Goal: Check status: Check status

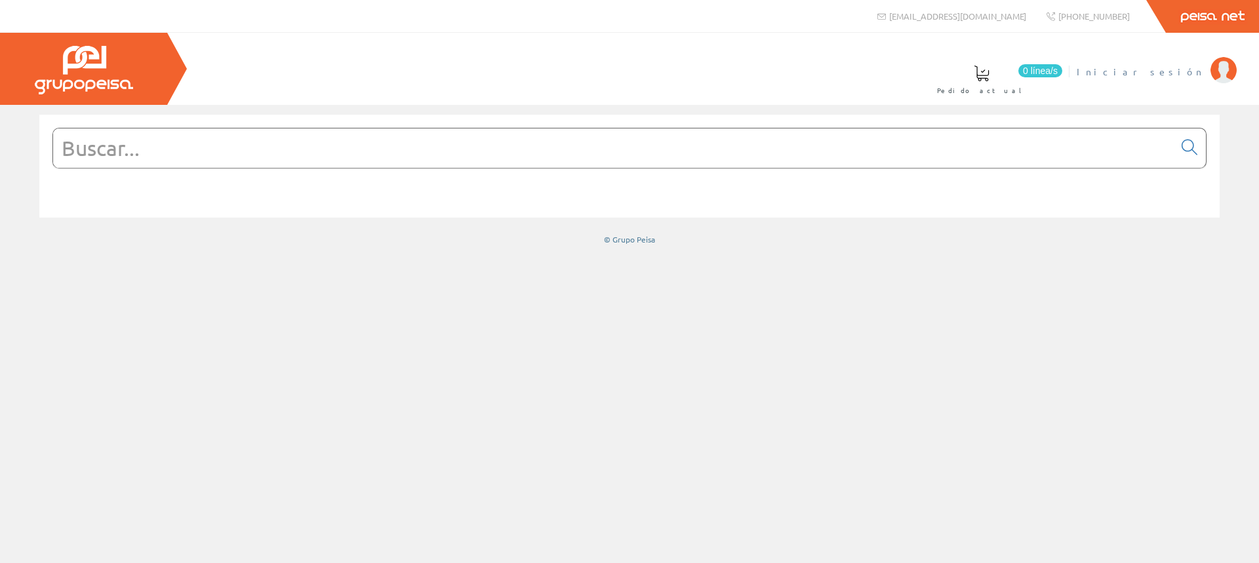
click at [1199, 69] on span "Iniciar sesión" at bounding box center [1140, 71] width 127 height 13
click at [1194, 65] on span "Mantenimiento de Friex" at bounding box center [1109, 71] width 189 height 13
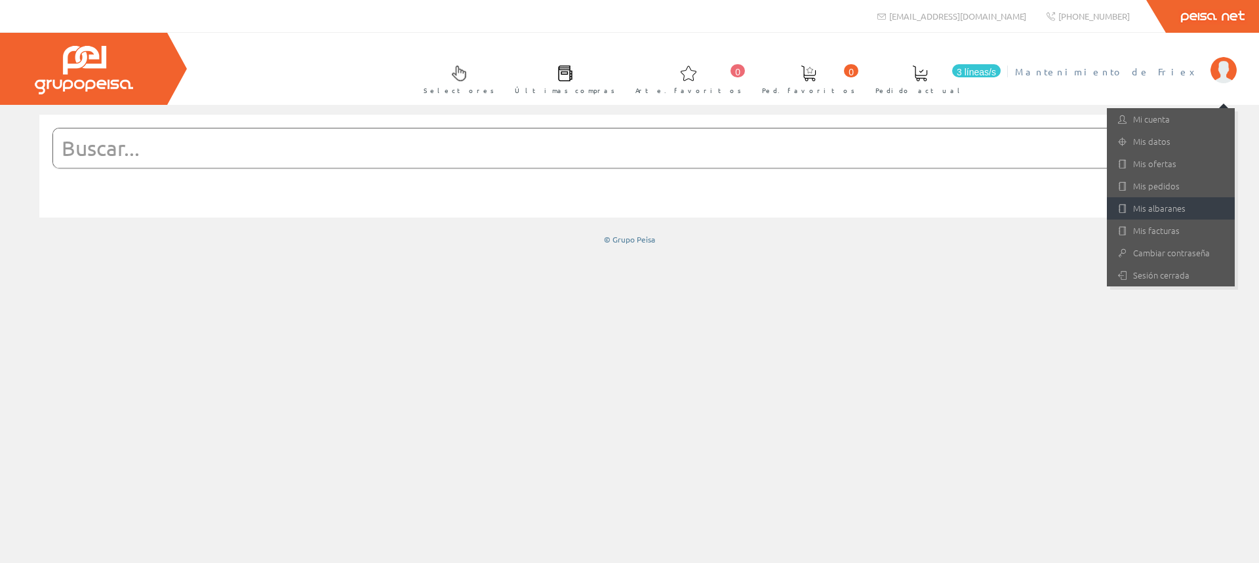
click at [1165, 211] on font "Mis albaranes" at bounding box center [1159, 208] width 52 height 12
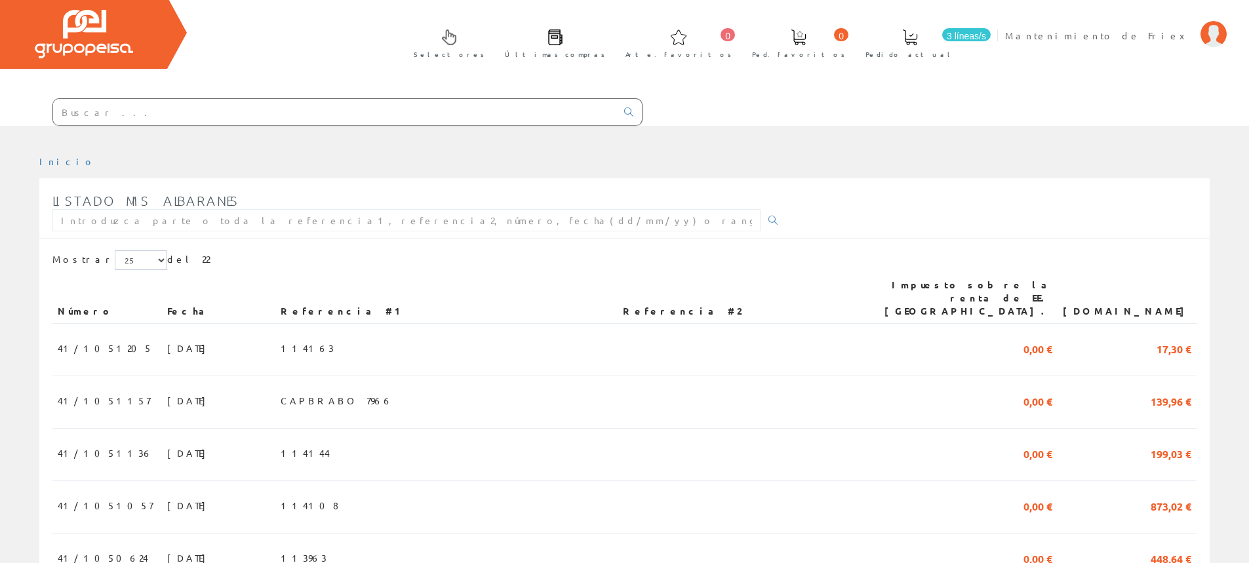
scroll to position [66, 0]
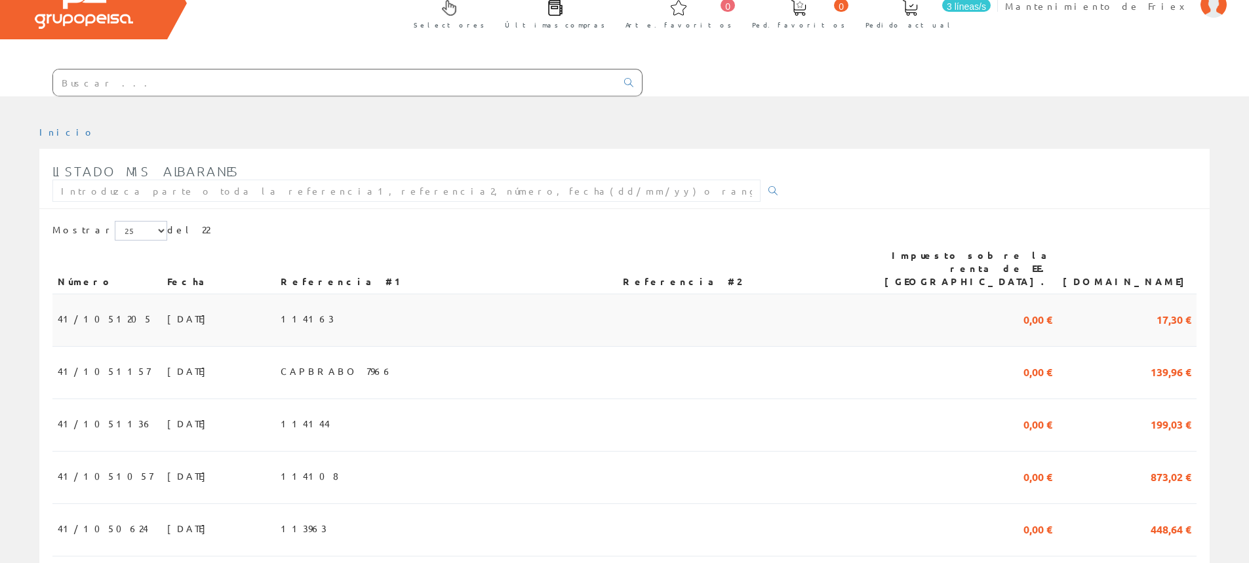
click at [167, 313] on font "06/08/2025" at bounding box center [189, 319] width 45 height 12
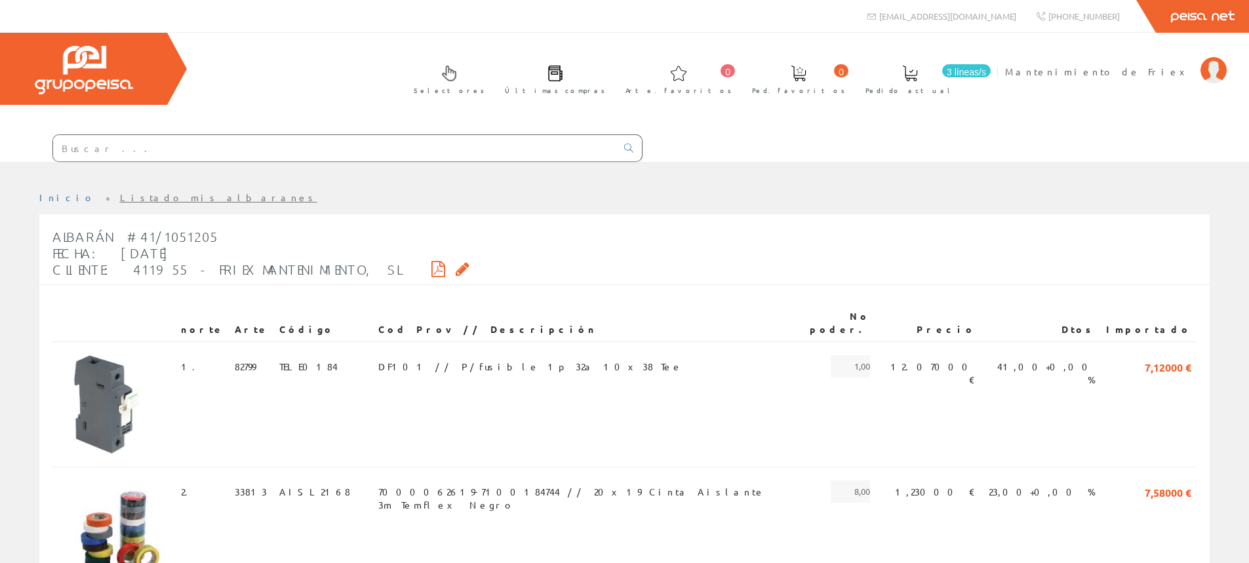
click at [456, 266] on icon at bounding box center [463, 268] width 14 height 9
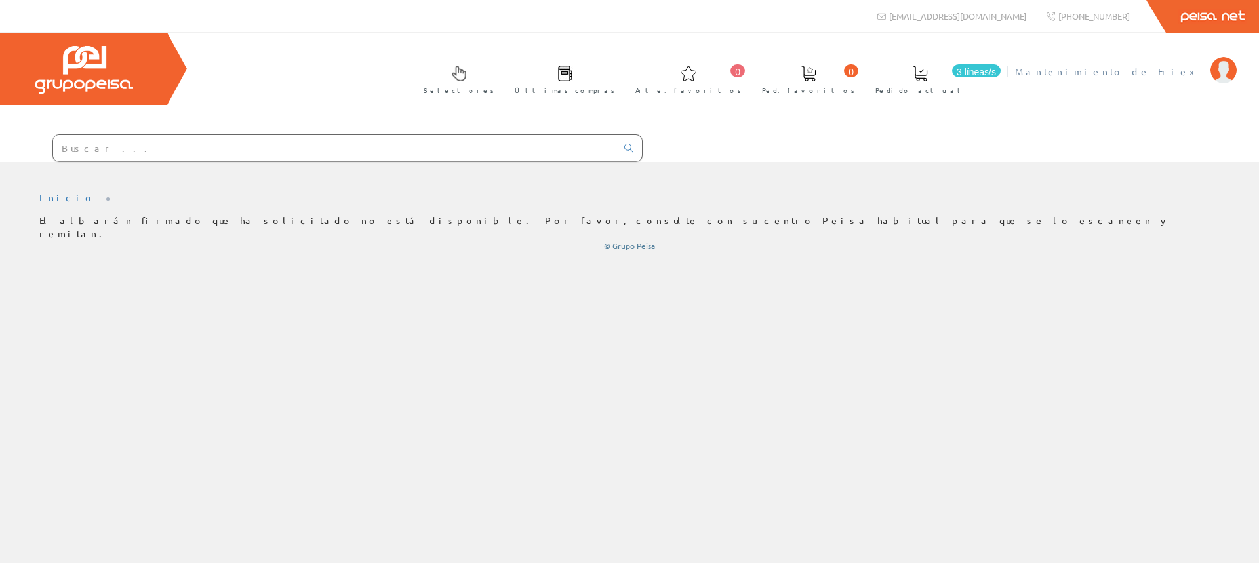
click at [1146, 79] on li "Mantenimiento de Friex Mi cuenta Mis datos Mis ofertas Mis pedidos Mis albarane…" at bounding box center [1126, 79] width 228 height 50
click at [1146, 73] on font "Mantenimiento de Friex" at bounding box center [1109, 72] width 189 height 12
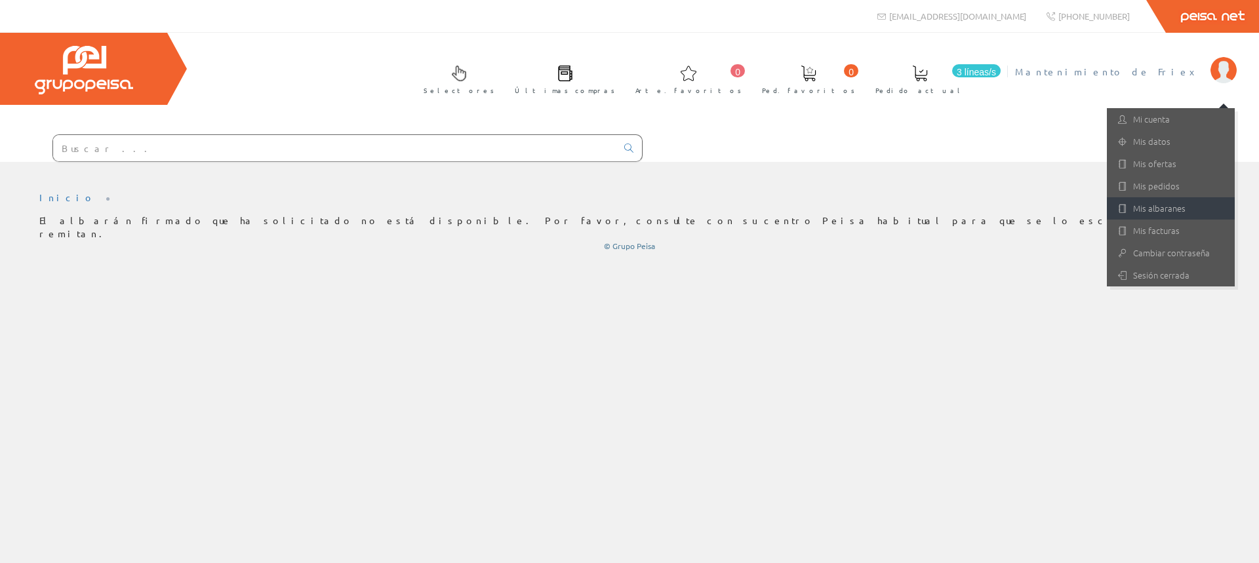
click at [1150, 205] on font "Mis albaranes" at bounding box center [1159, 208] width 52 height 12
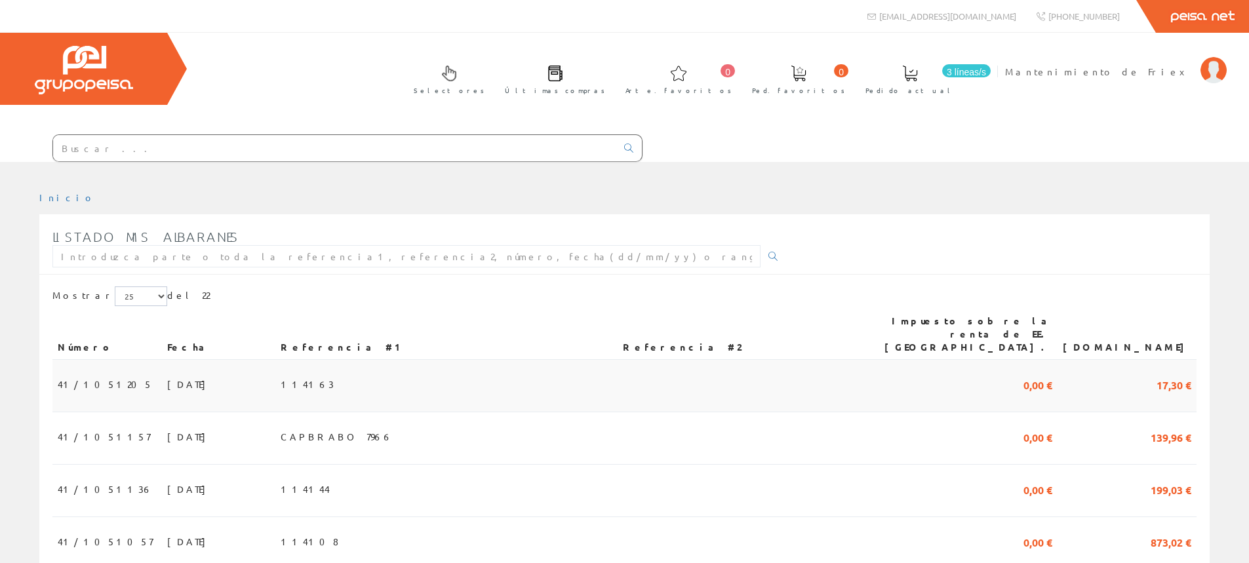
click at [334, 378] on font "114163" at bounding box center [307, 384] width 53 height 12
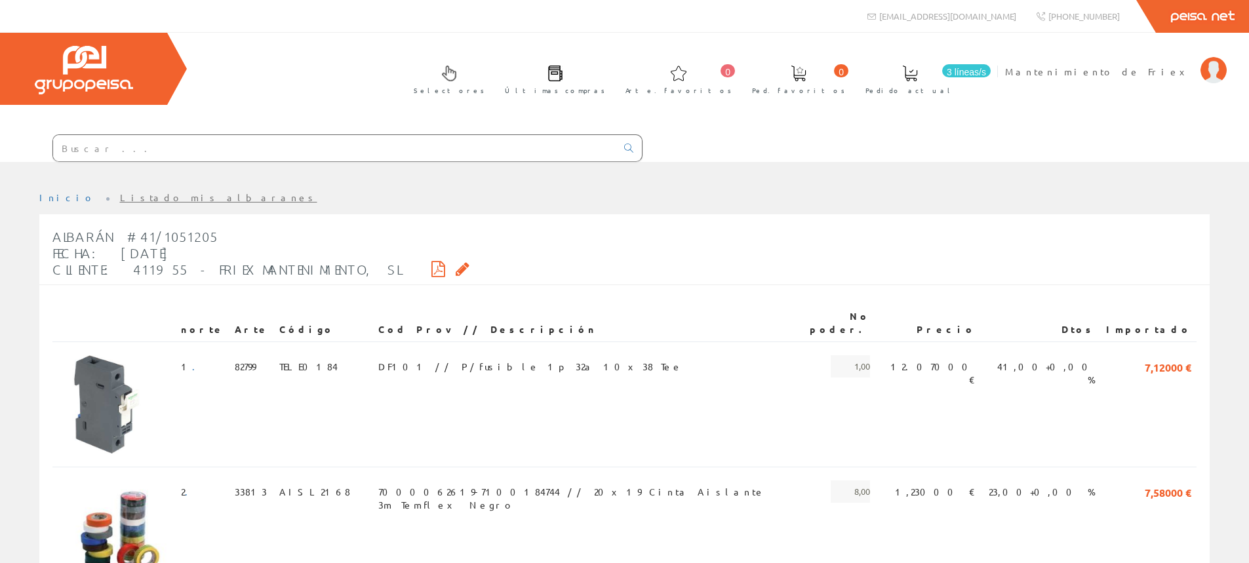
click at [432, 264] on icon at bounding box center [439, 268] width 14 height 9
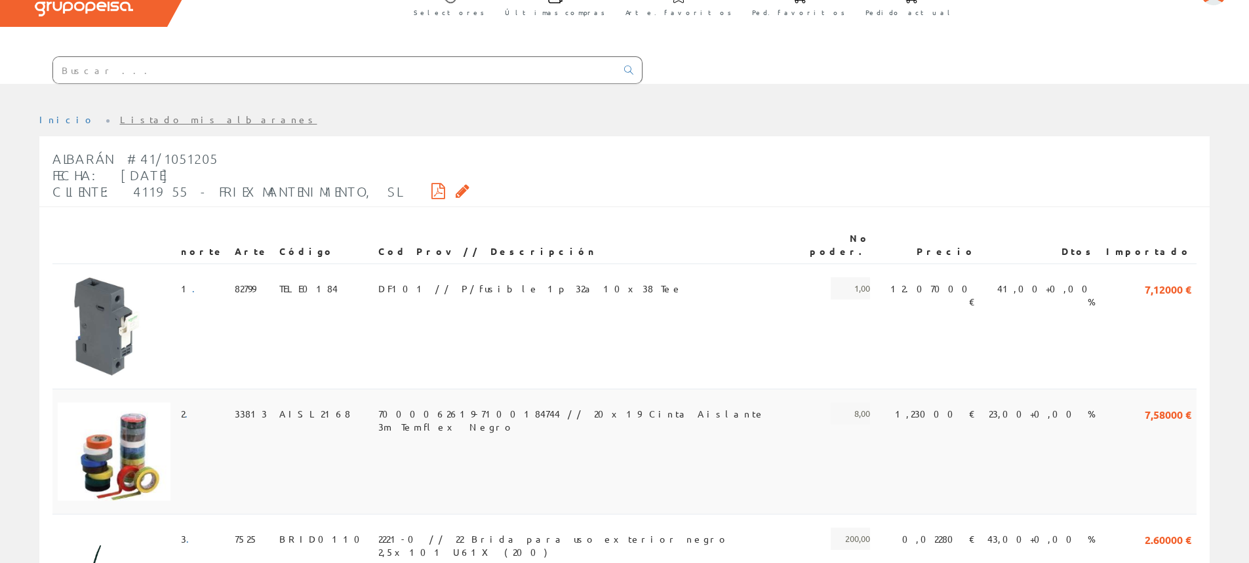
scroll to position [71, 0]
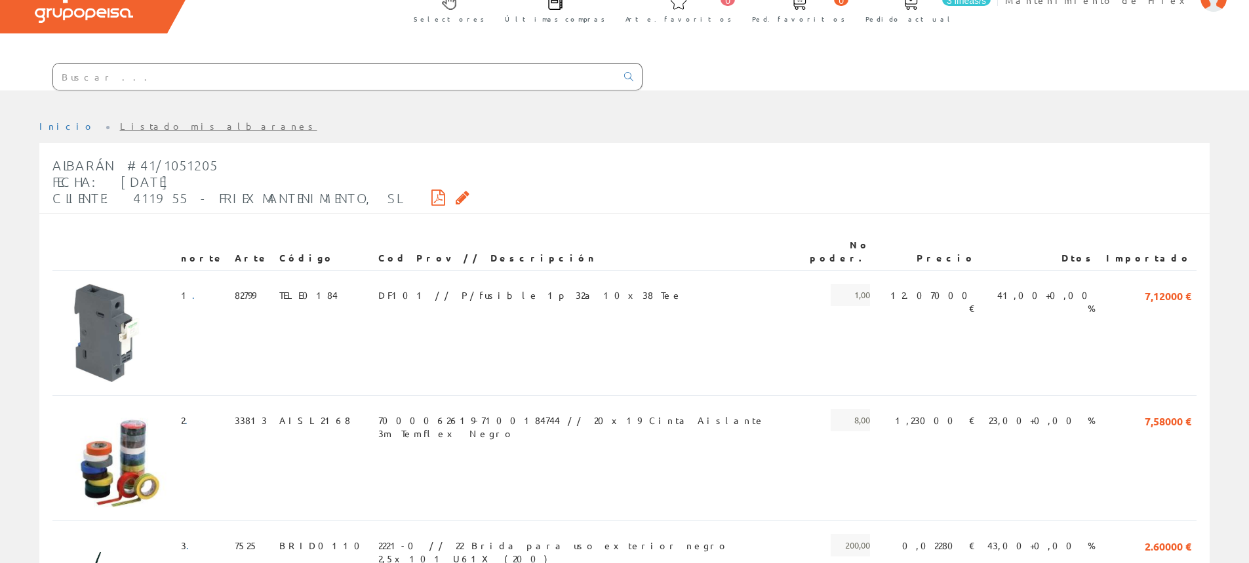
click at [456, 197] on icon at bounding box center [463, 197] width 14 height 9
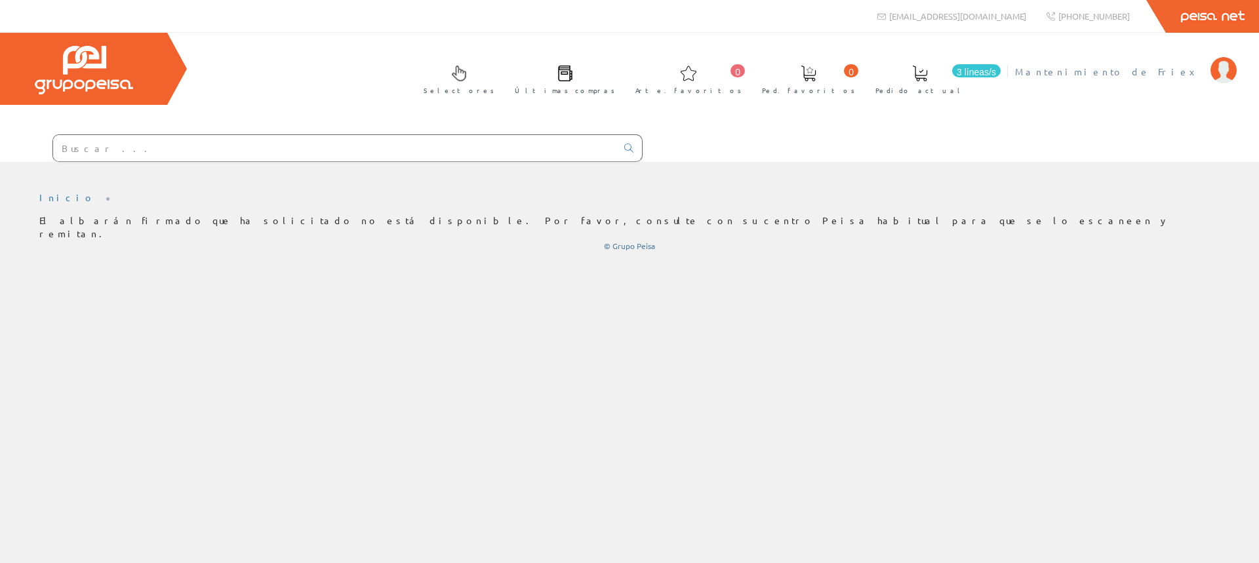
click at [1190, 67] on font "Mantenimiento de Friex" at bounding box center [1109, 72] width 189 height 12
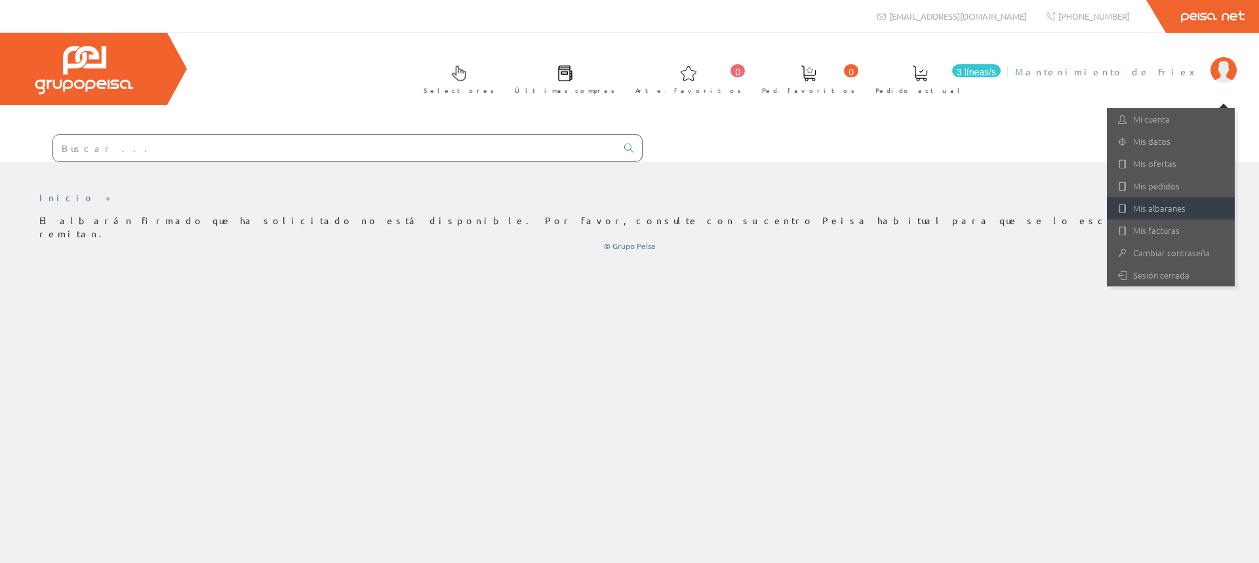
click at [1167, 199] on link "Mis albaranes" at bounding box center [1171, 208] width 128 height 22
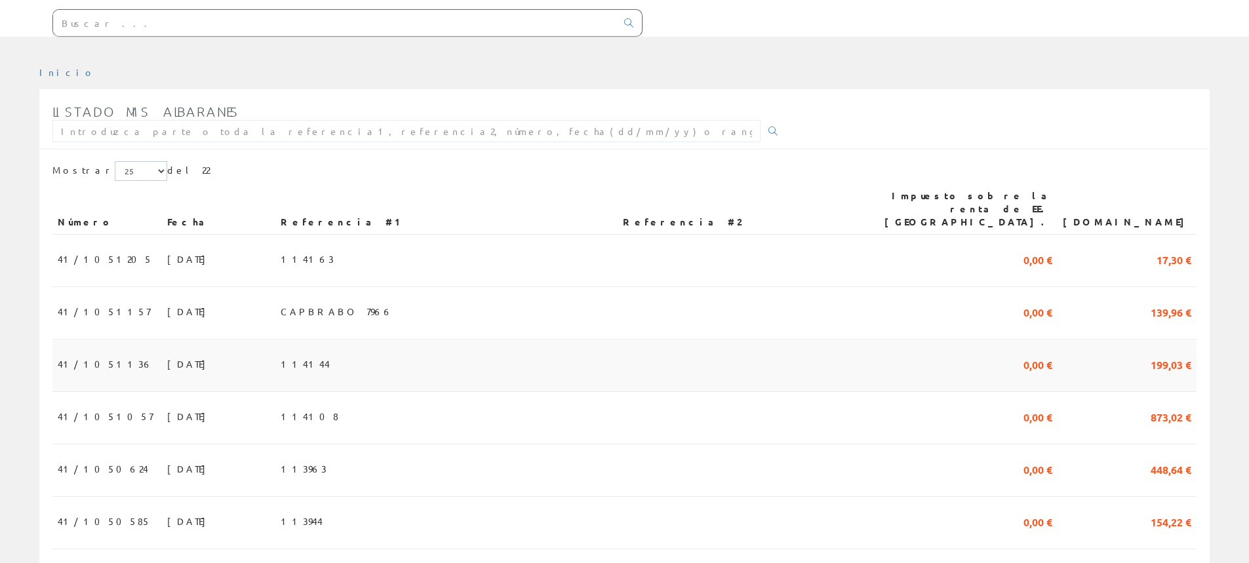
scroll to position [131, 0]
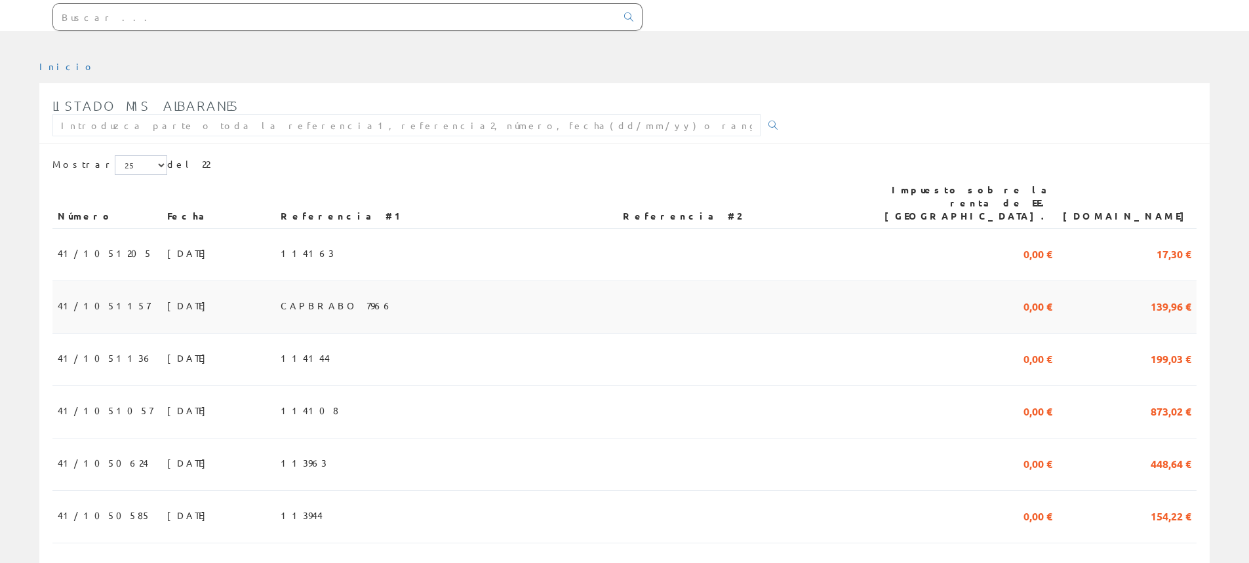
click at [376, 300] on font "CAPBRABO 7966" at bounding box center [337, 306] width 112 height 12
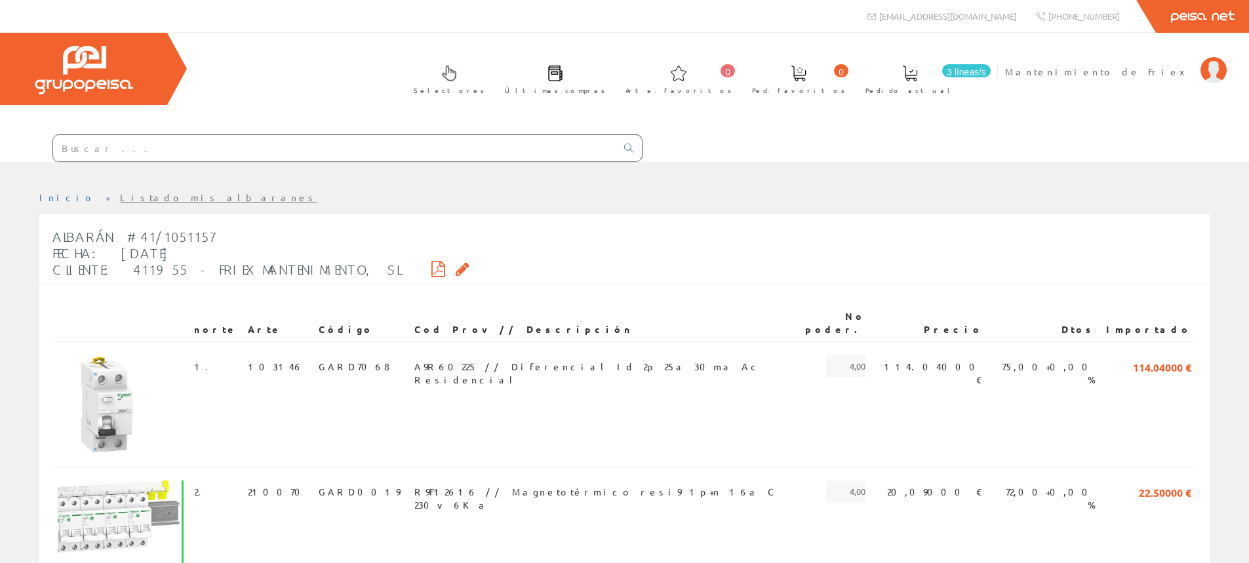
click at [456, 266] on icon at bounding box center [463, 268] width 14 height 9
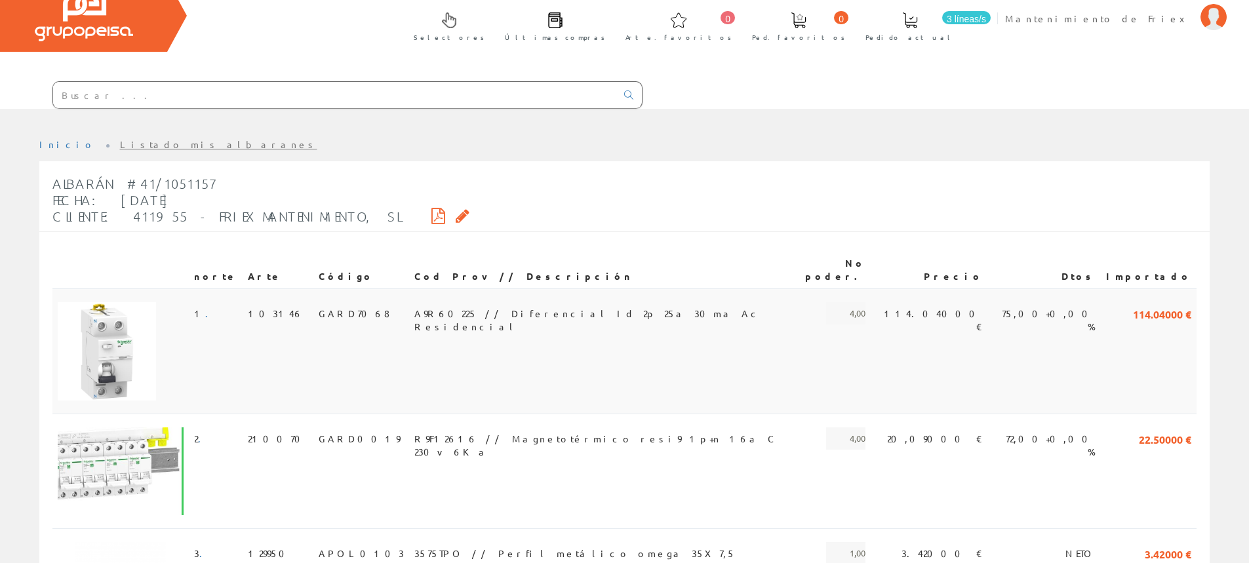
scroll to position [128, 0]
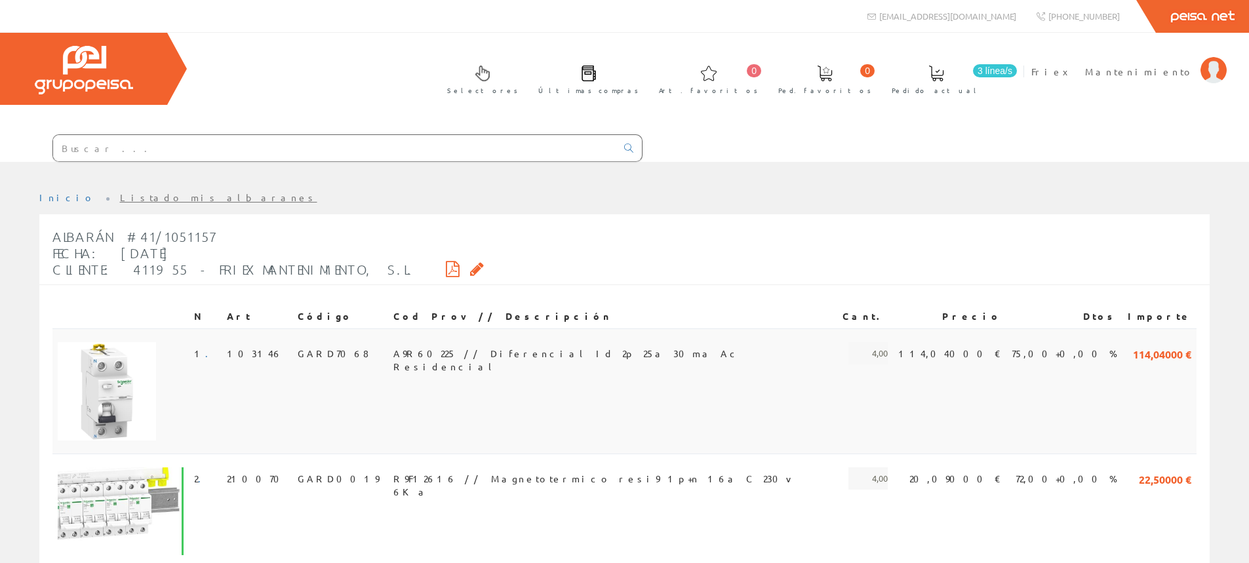
scroll to position [131, 0]
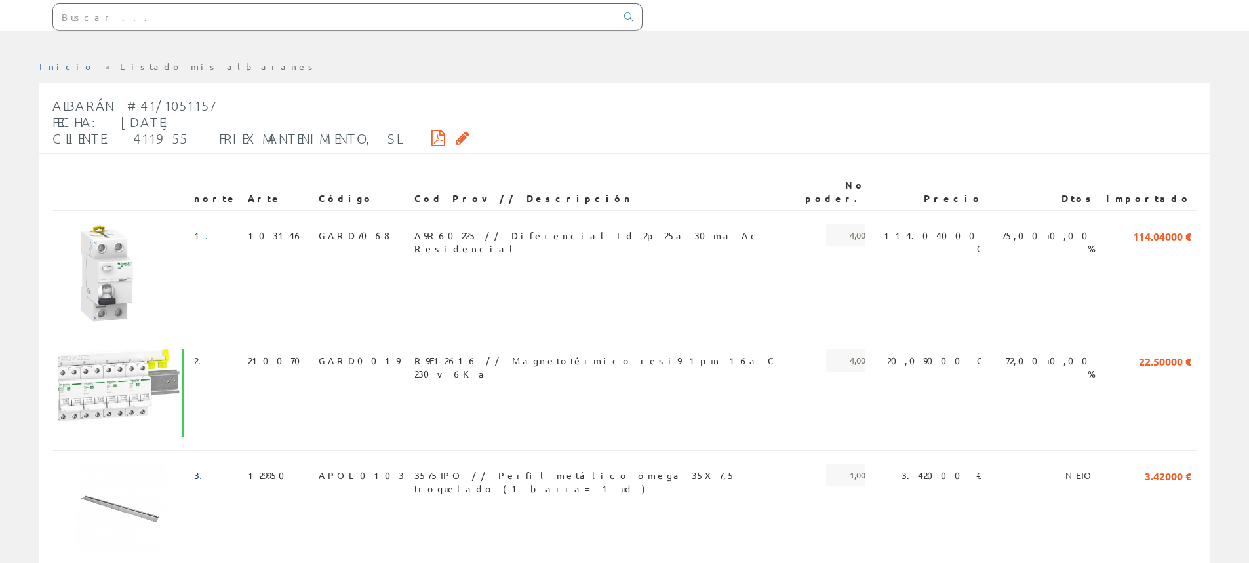
click at [432, 136] on icon at bounding box center [439, 137] width 14 height 9
